Goal: Task Accomplishment & Management: Use online tool/utility

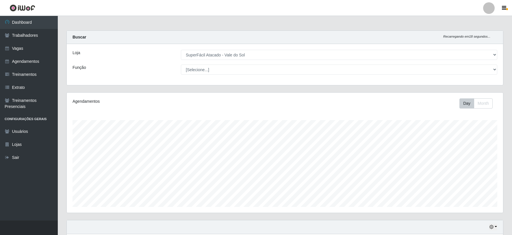
select select "502"
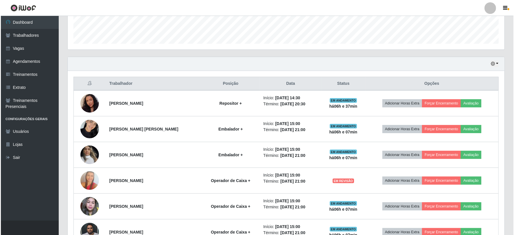
scroll to position [175, 0]
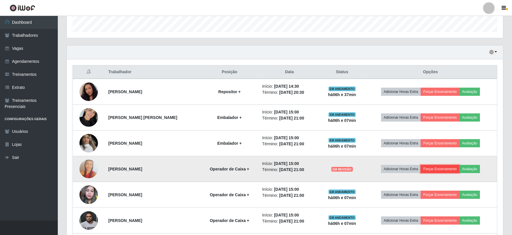
click at [442, 169] on button "Forçar Encerramento" at bounding box center [440, 169] width 39 height 8
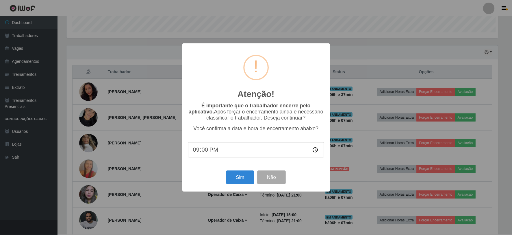
scroll to position [120, 433]
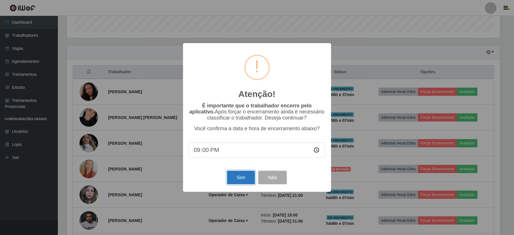
click at [242, 176] on button "Sim" at bounding box center [241, 178] width 28 height 14
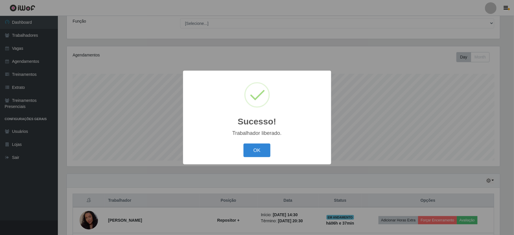
click at [266, 145] on button "OK" at bounding box center [256, 150] width 27 height 14
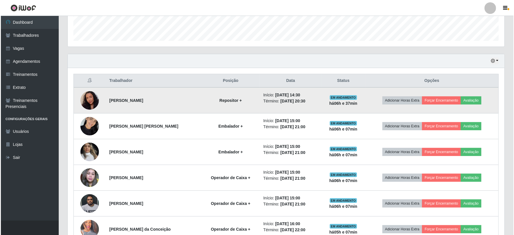
scroll to position [175, 0]
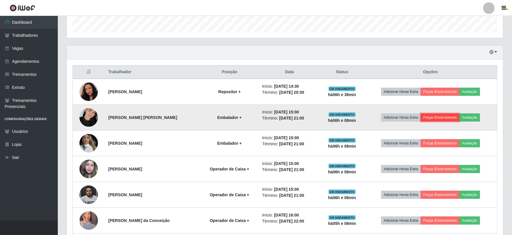
click at [438, 118] on button "Forçar Encerramento" at bounding box center [440, 117] width 39 height 8
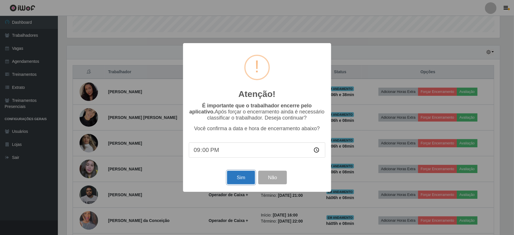
click at [240, 177] on button "Sim" at bounding box center [241, 178] width 28 height 14
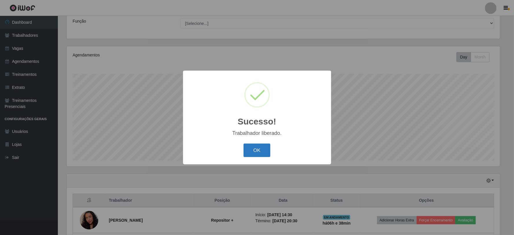
click at [264, 149] on button "OK" at bounding box center [256, 150] width 27 height 14
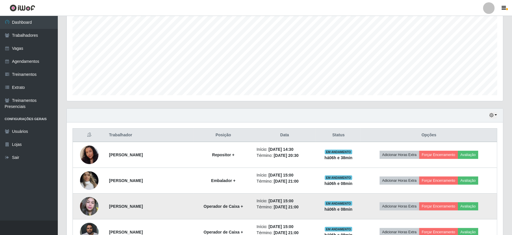
scroll to position [175, 0]
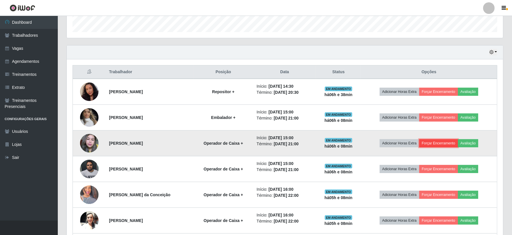
click at [439, 143] on button "Forçar Encerramento" at bounding box center [438, 143] width 39 height 8
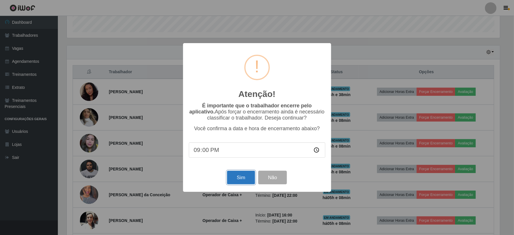
click at [242, 176] on button "Sim" at bounding box center [241, 178] width 28 height 14
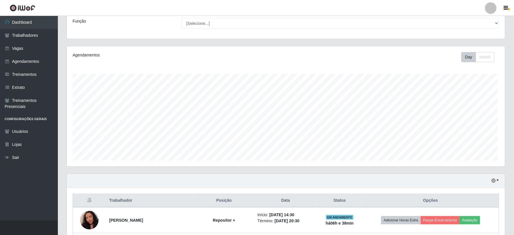
scroll to position [0, 0]
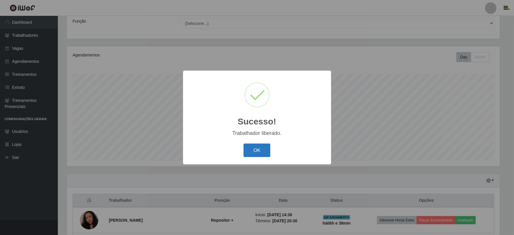
click at [259, 150] on button "OK" at bounding box center [256, 150] width 27 height 14
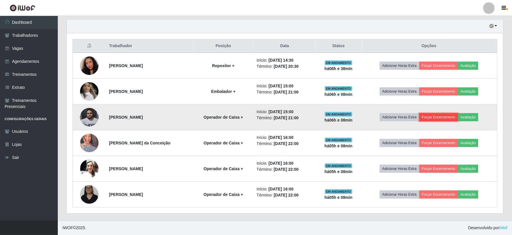
click at [450, 117] on button "Forçar Encerramento" at bounding box center [438, 117] width 39 height 8
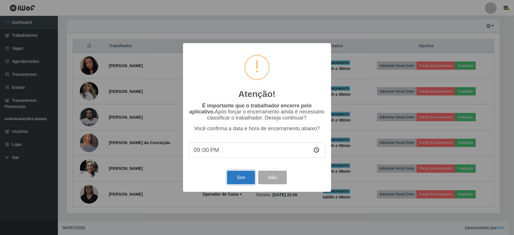
click at [244, 177] on button "Sim" at bounding box center [241, 178] width 28 height 14
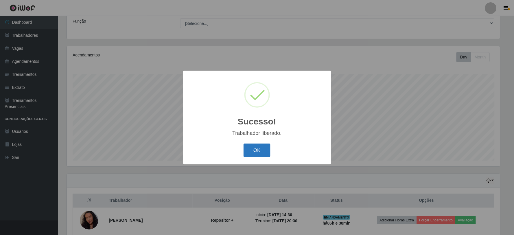
click at [258, 151] on button "OK" at bounding box center [256, 150] width 27 height 14
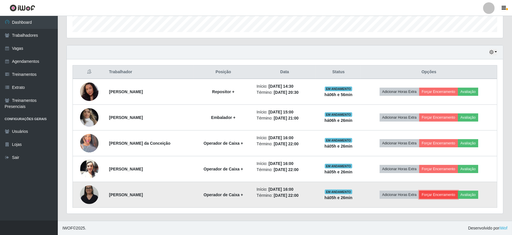
click at [449, 196] on button "Forçar Encerramento" at bounding box center [438, 194] width 39 height 8
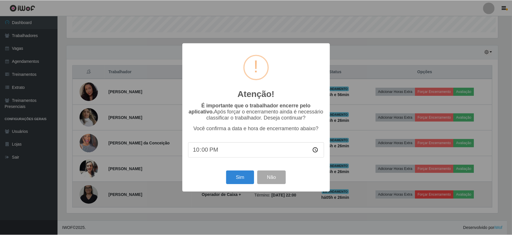
scroll to position [120, 433]
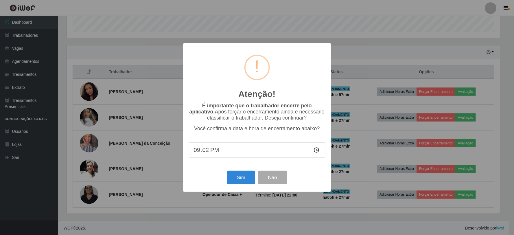
type input "21:27"
click at [240, 174] on button "Sim" at bounding box center [241, 178] width 28 height 14
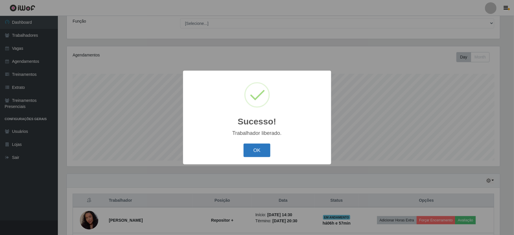
click at [264, 149] on button "OK" at bounding box center [256, 150] width 27 height 14
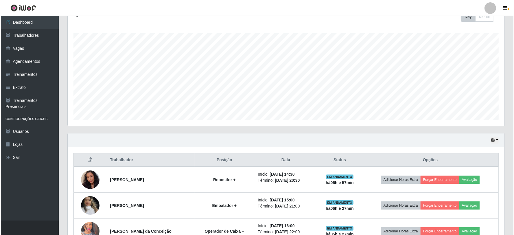
scroll to position [149, 0]
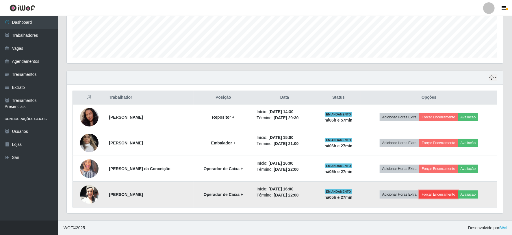
click at [434, 197] on button "Forçar Encerramento" at bounding box center [438, 194] width 39 height 8
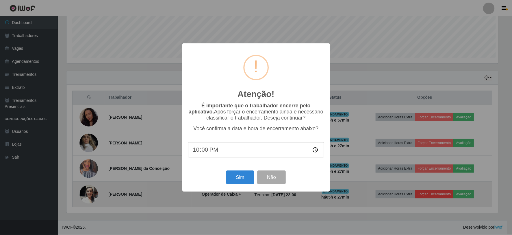
scroll to position [120, 433]
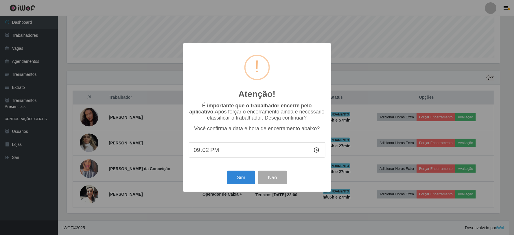
type input "21:28"
click at [240, 180] on button "Sim" at bounding box center [241, 178] width 28 height 14
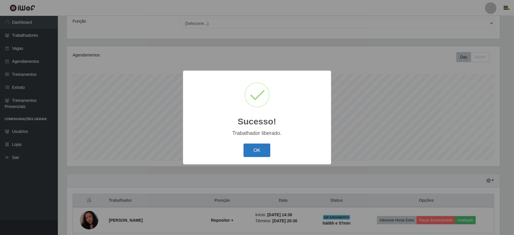
click at [267, 150] on button "OK" at bounding box center [256, 150] width 27 height 14
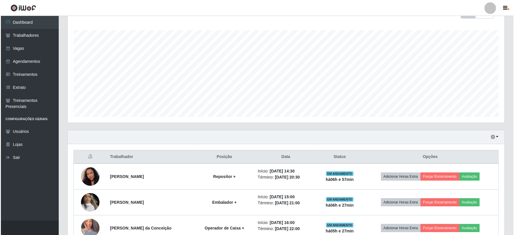
scroll to position [123, 0]
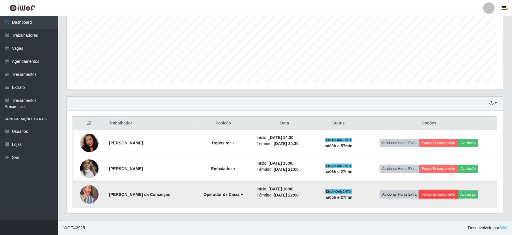
click at [440, 193] on button "Forçar Encerramento" at bounding box center [438, 194] width 39 height 8
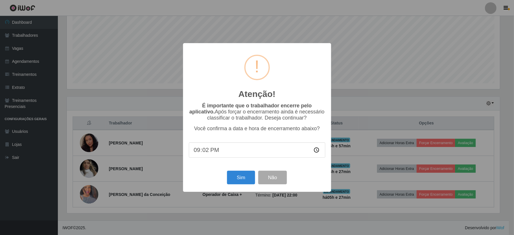
type input "21:29"
click at [247, 180] on button "Sim" at bounding box center [241, 178] width 28 height 14
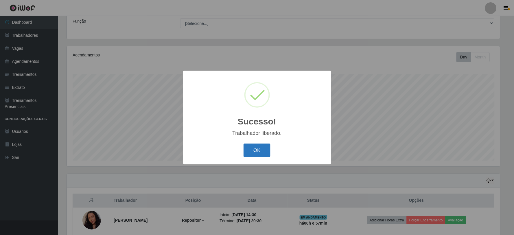
click at [257, 153] on button "OK" at bounding box center [256, 150] width 27 height 14
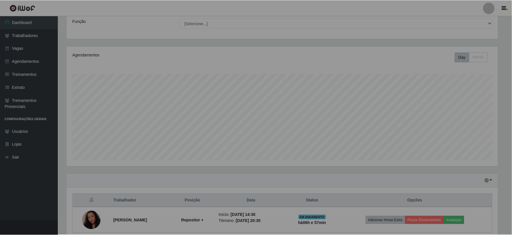
scroll to position [50, 0]
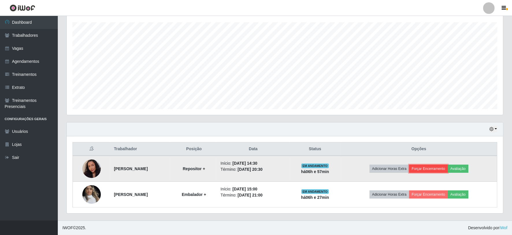
click at [444, 169] on button "Forçar Encerramento" at bounding box center [428, 168] width 39 height 8
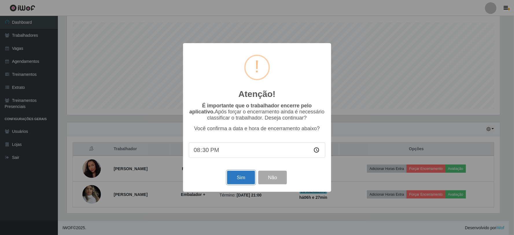
click at [247, 177] on button "Sim" at bounding box center [241, 178] width 28 height 14
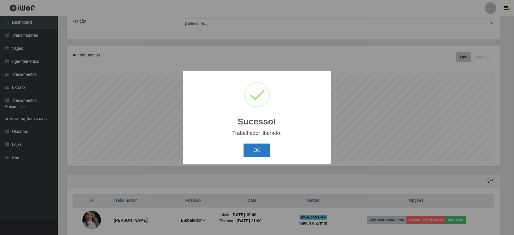
click at [262, 145] on button "OK" at bounding box center [256, 150] width 27 height 14
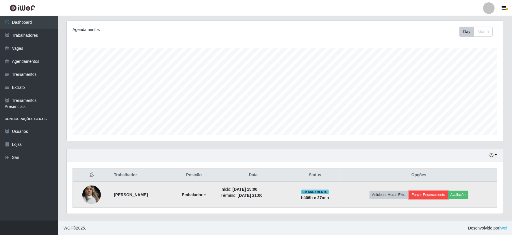
click at [444, 194] on button "Forçar Encerramento" at bounding box center [428, 194] width 39 height 8
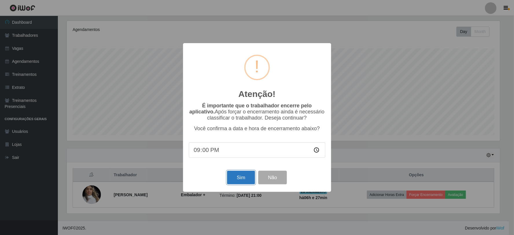
click at [243, 182] on button "Sim" at bounding box center [241, 178] width 28 height 14
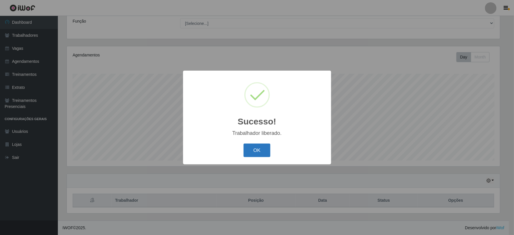
click at [256, 155] on button "OK" at bounding box center [256, 150] width 27 height 14
